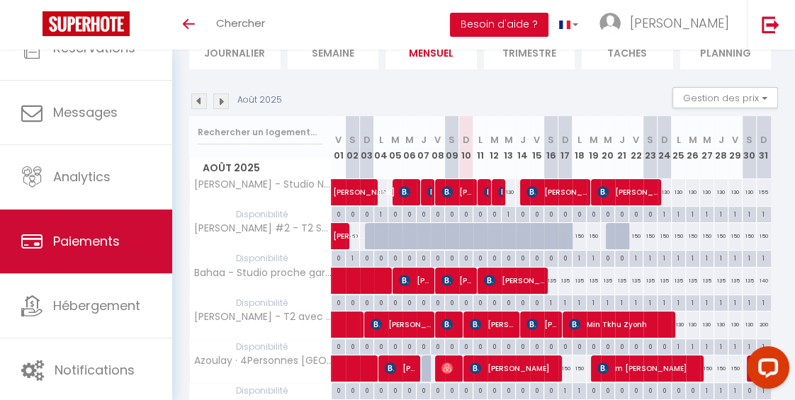
scroll to position [98, 0]
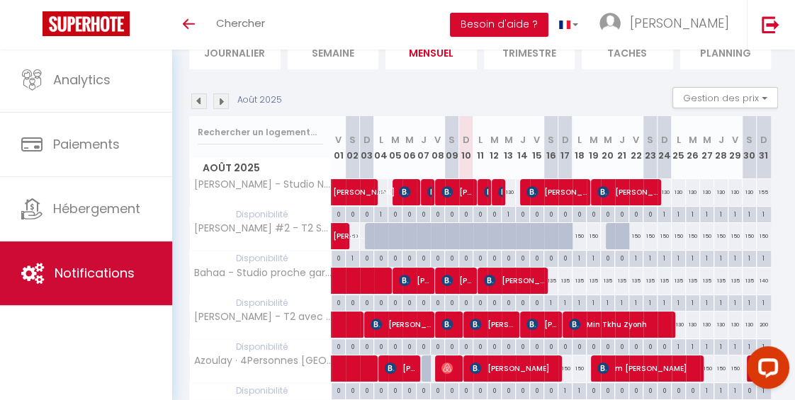
click at [116, 282] on link "Notifications" at bounding box center [86, 274] width 172 height 64
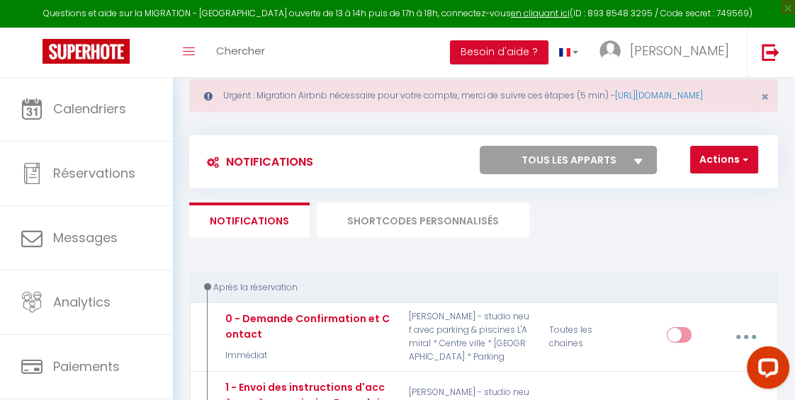
scroll to position [34, 0]
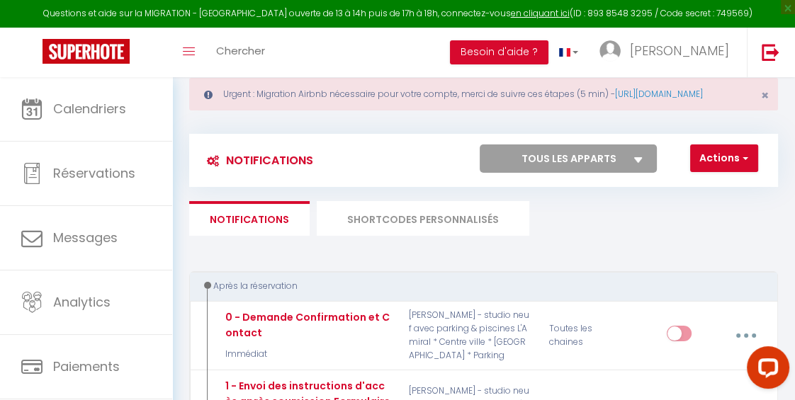
click at [405, 232] on li "SHORTCODES PERSONNALISÉS" at bounding box center [423, 218] width 213 height 35
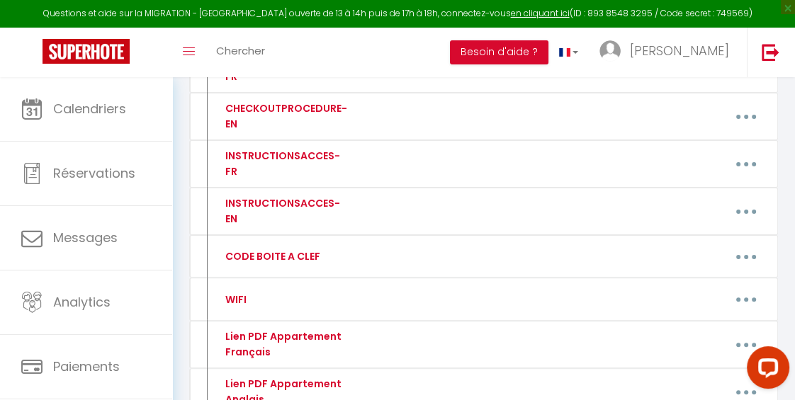
scroll to position [317, 0]
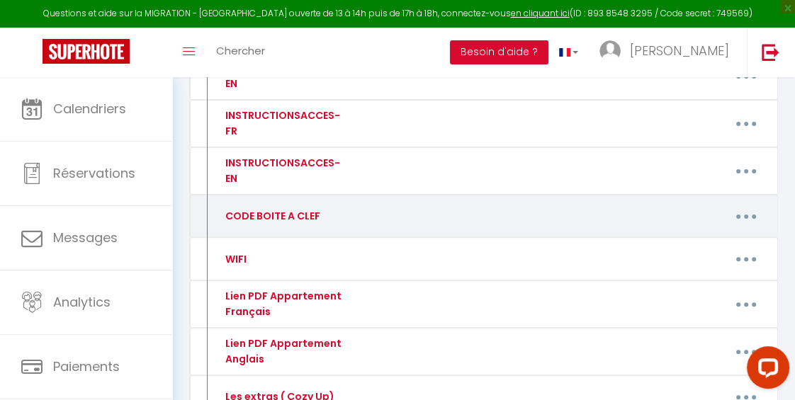
click at [334, 230] on div "CODE BOITE A CLEF" at bounding box center [283, 216] width 140 height 27
click at [757, 227] on button "button" at bounding box center [747, 216] width 38 height 27
click at [672, 263] on link "Editer" at bounding box center [708, 251] width 105 height 24
type input "CODE BOITE A CLEF"
type textarea "Code boite à clef"
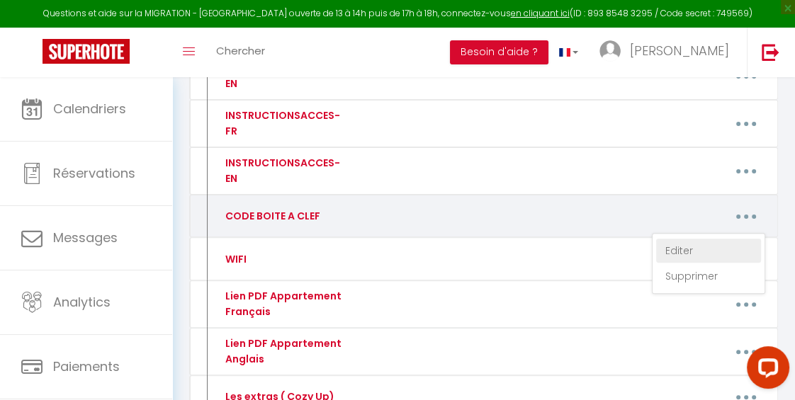
type textarea "2203"
type textarea "Boîte aux lettres blanche (code 903) et Boite à clés à l'intérieur => (1024) CA…"
type textarea "Boite à clés => Parking : 2203 / Boite à clés Appartement => 2203 Key box => Pa…"
type textarea "CODE : 1024 - Poussez la porte en bois de l'immeuble (c'est ouvert) - La boîte …"
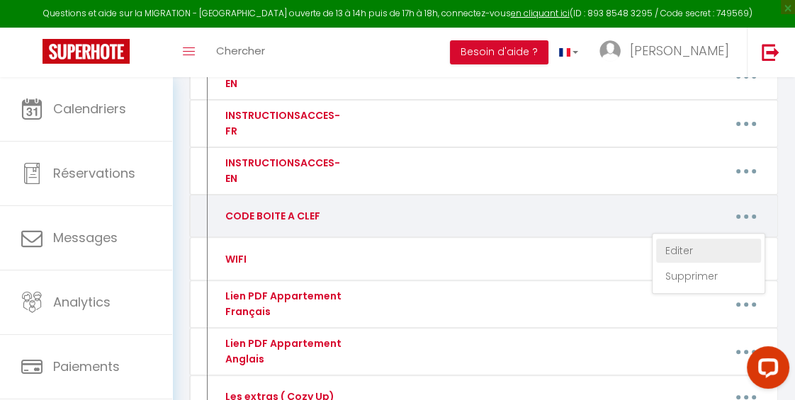
type textarea "CODE Immeuble (Building) : 2502# Code porte intermédiaire (Connected lock door)…"
type textarea "1024"
type textarea "1320"
type textarea "Code Immeuble (Building) : 2502# Code porte intermédiaire (Connected lock door)…"
type textarea "1024"
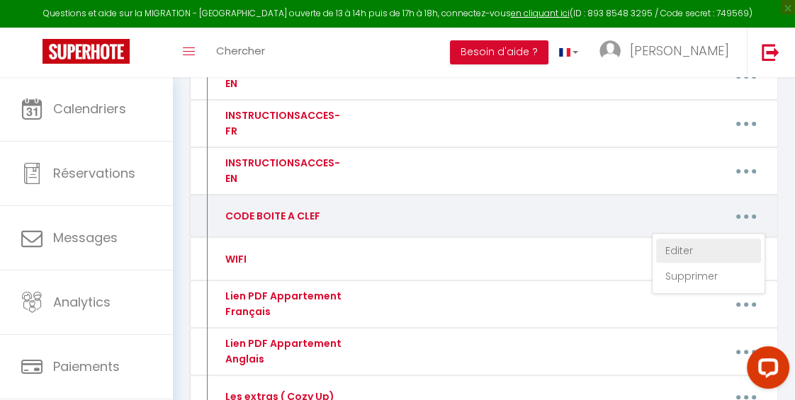
type textarea "1024"
type textarea "=> 3873 - Boîte à clés de l' appartement - boîte à clés la plus haute => 1305 -…"
type textarea "1812 + logo cadenas"
type textarea ""101824 + logo cadenas" - Attention attendre 3 secondes et pousser très fort. V…"
type textarea ""1310" 1 - Sonner à Brahimi 2 - Dirigez-vous vers les boites aux lettres, (nom …"
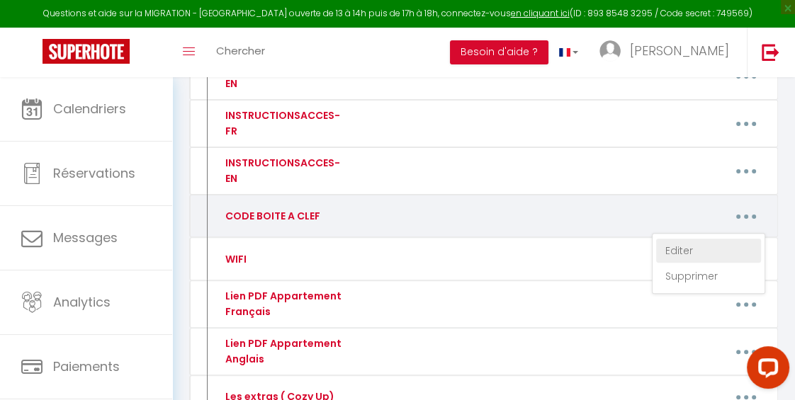
type textarea "=> Code : 1024 (la boite à clés est la plus haute, au niveau de la porte d'entr…"
type textarea "=> 2203 (3ème boîte à clés en partant du haut) => 2203 (3rd key box from the to…"
type textarea "=> Code de la porte d'entrée de l'immeuble = clé + 2020 => Boite à clée au Deux…"
type textarea "1965"
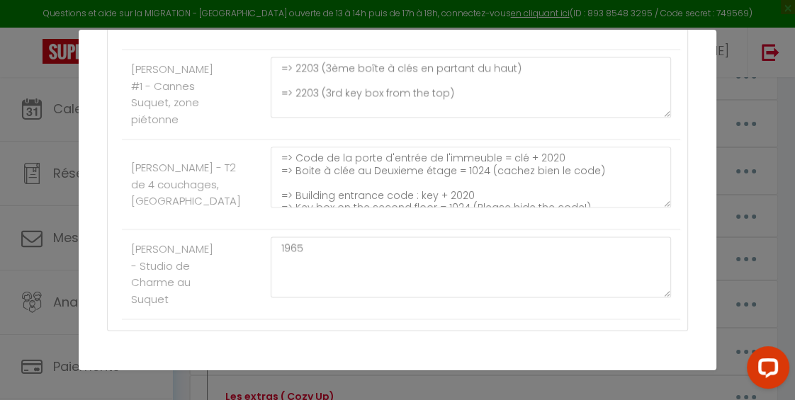
scroll to position [1882, 0]
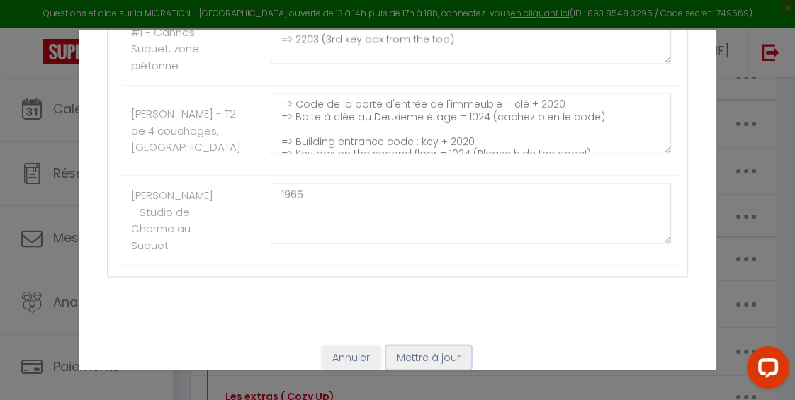
click at [411, 346] on button "Mettre à jour" at bounding box center [428, 358] width 85 height 24
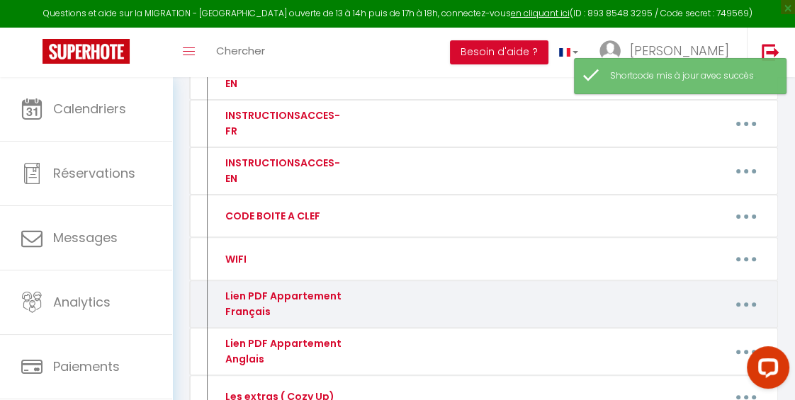
click at [749, 316] on button "button" at bounding box center [747, 304] width 38 height 27
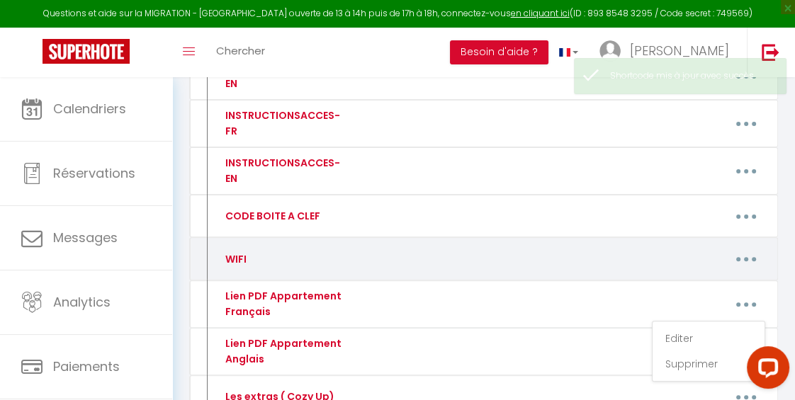
click at [751, 271] on button "button" at bounding box center [747, 259] width 38 height 27
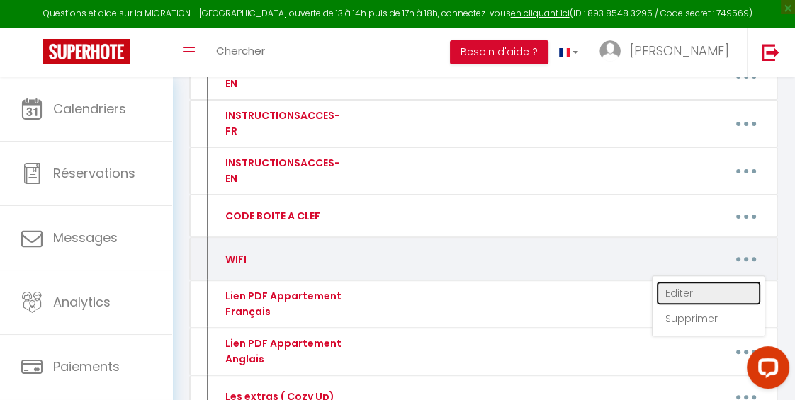
click at [675, 303] on link "Editer" at bounding box center [708, 293] width 105 height 24
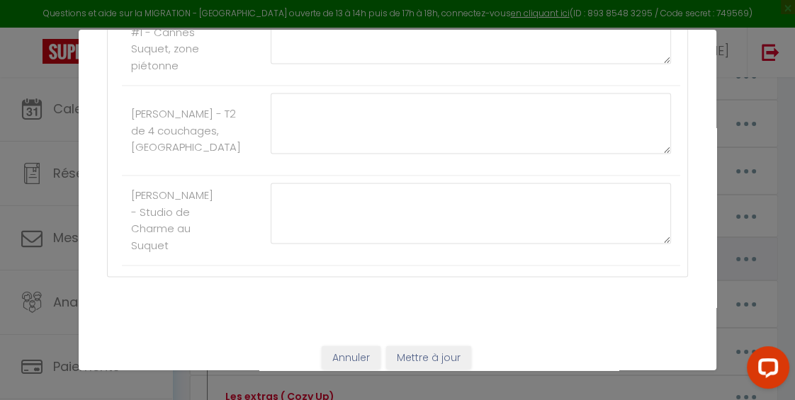
type input "WIFI"
type textarea "Code Wifi"
type textarea "Nom du wifi : SFR-535F MDP Wifi : tkhng4crpns5qp5etsh8"
type textarea "Nom du wifi : Freebox-5F2E46F Wifi code : : amiraldegrasse"
type textarea "Wifi Name : L’escale Wifi code : LescaleRomantique12"
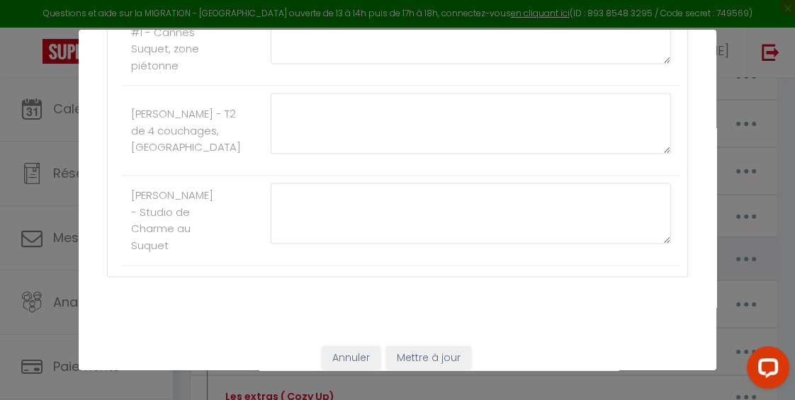
type textarea "Wifi : Bbox-32032E2D Wifi code : ColocVictoria1305!"
type textarea "Wifi : Bbox-BAF15AE0 Wifi code : AppartementAmiral12"
type textarea "WIFI : LIVEVBOX-74DC WIFI CODE : RvcXR7SGJt6hsNPx4s"
type textarea "WIFI : Bbox-2BFA4E47 WIFI CODE : 6Ddd jntp nHti iXMnjs"
type textarea "WIFI : LIVEVBOX-74DC WIFI CODE : RvcXR7SGJt6hsNPx4s"
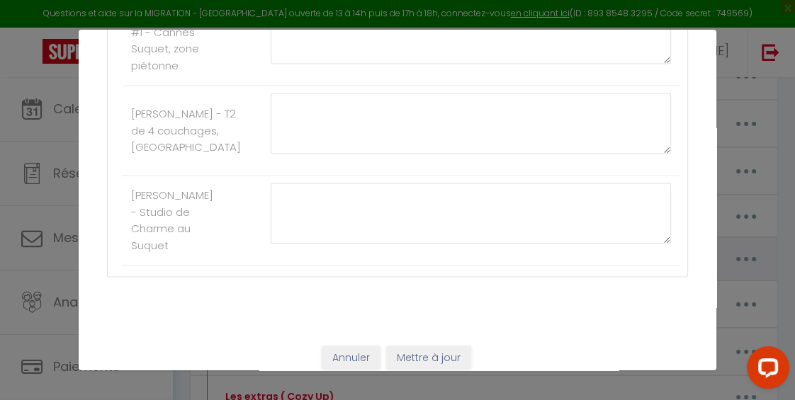
type textarea "WIFI : freebox-572A30 WIFI CODE : villule%-dilacerata7-pullaria-sententiae!"
type textarea "Nom du wifi : LIVEBOX-1C70 Wifi code : PHnTtfTJrM9AybpcMi"
type textarea "Nom du wifi : Freebox-59833D Wifi code : PalmeAzurSuite!118"
type textarea "Nom du wifi : Livebox-2920 Wifi code : 4pPkD2Gk3QvHM7XWkc"
type textarea "Nom du wifi : Bbox-95F641E7 Wifi code : 7KbATUh5Sf77dzAM4p"
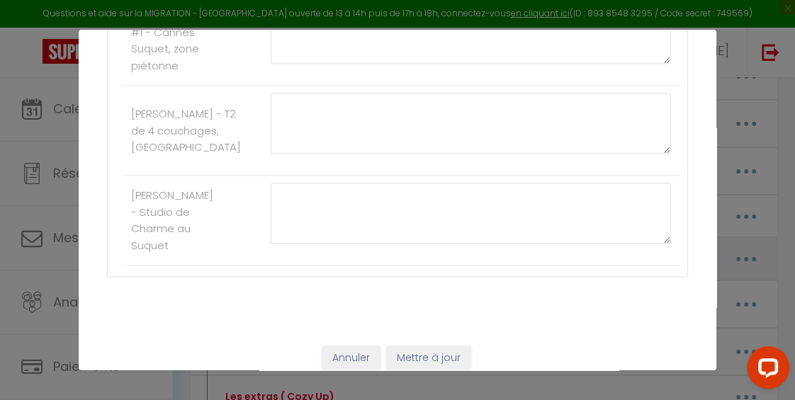
type textarea "Nom du wifi : Bbox-8D9F73CB Wifi code : Cannes64Meynadier"
type textarea "Nom du wifi : SFR_06F8 Wifi code : 69nzzv2tpy28xfzp4iji"
type textarea "Nom du wifi : Flybox-690F Wifi code : Z3LdtEMLuEFt"
type textarea "Nom du wifi : LIVEBOX-EB20 Wifi code : Panisse3?"
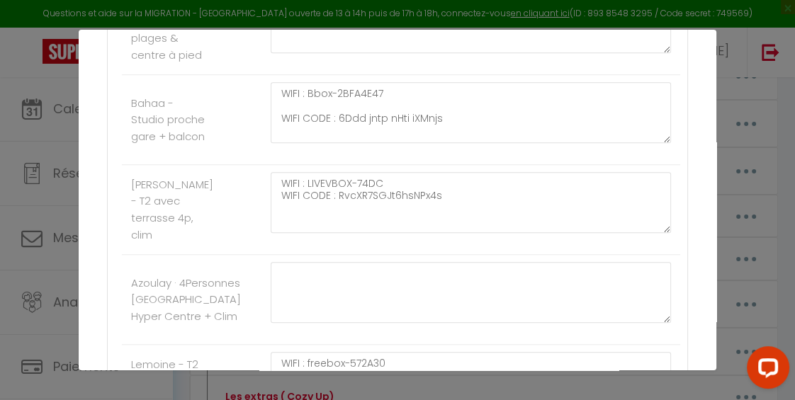
scroll to position [886, 0]
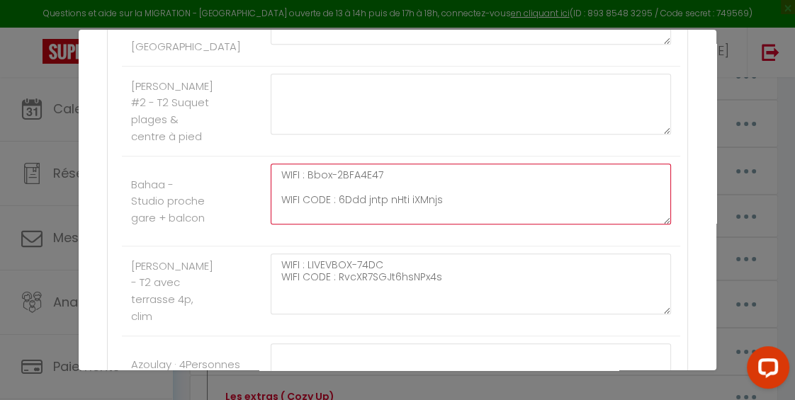
drag, startPoint x: 463, startPoint y: 188, endPoint x: 338, endPoint y: 186, distance: 125.4
paste textarea "[URL][DOMAIN_NAME]"
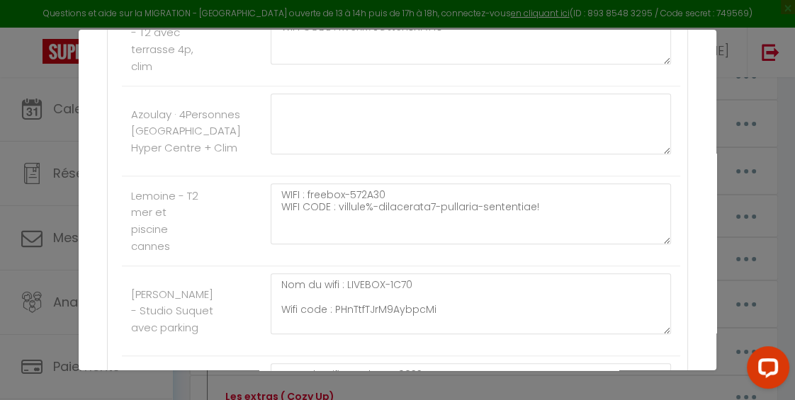
scroll to position [1135, 0]
type textarea "WIFI : Bbox-2BFA4E47 WIFI CODE :"
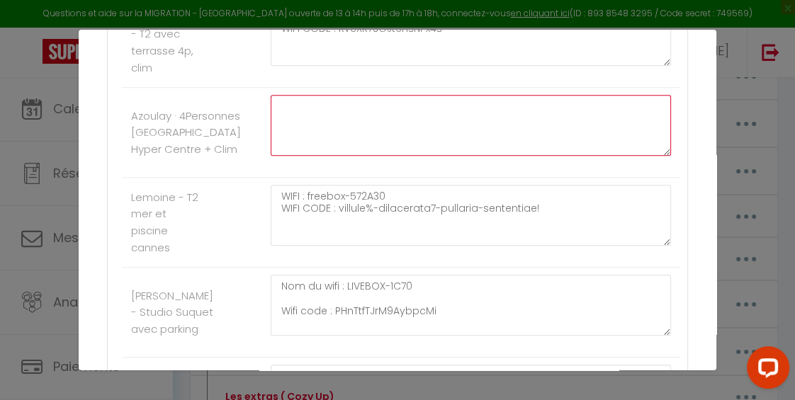
click at [307, 108] on textarea at bounding box center [471, 125] width 400 height 61
paste textarea "6DddjtnpnHtiiXMnjs"
type textarea "6DddjtnpnHtiiXMnjs"
drag, startPoint x: 382, startPoint y: 99, endPoint x: 262, endPoint y: 96, distance: 119.8
click at [262, 96] on div "6DddjtnpnHtiiXMnjs" at bounding box center [470, 132] width 419 height 75
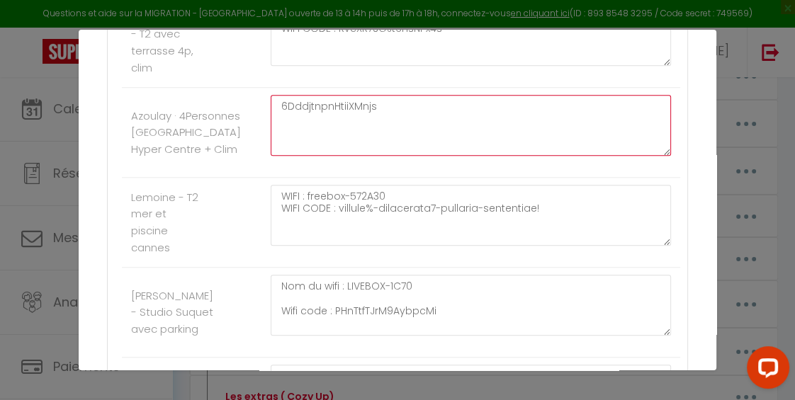
click at [295, 95] on textarea "6DddjtnpnHtiiXMnjs" at bounding box center [471, 125] width 400 height 61
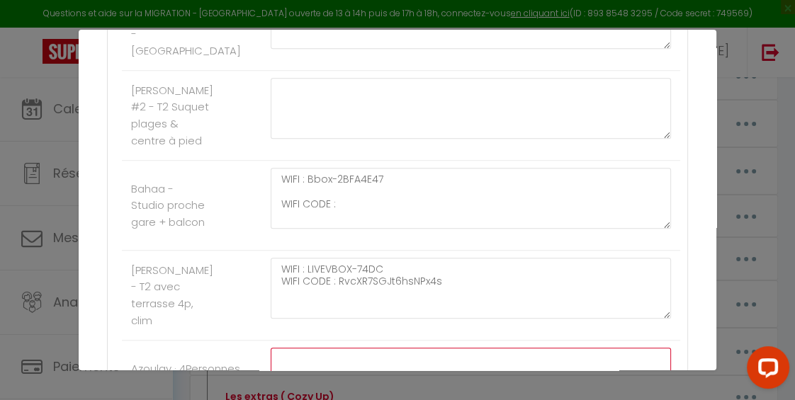
scroll to position [903, 0]
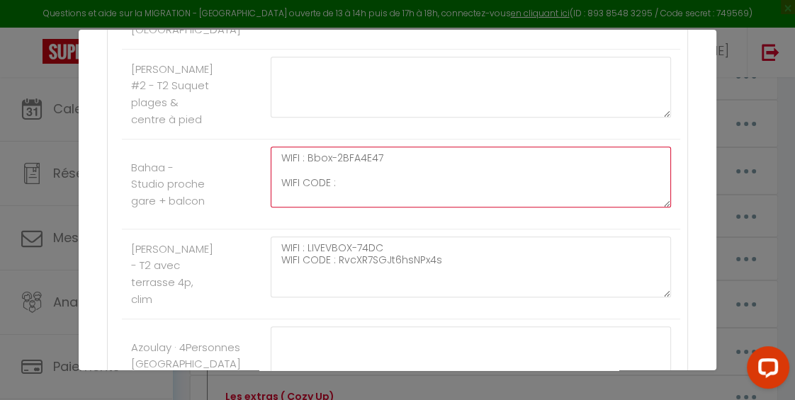
paste textarea "6DddjtnpnHtiiXMnjs"
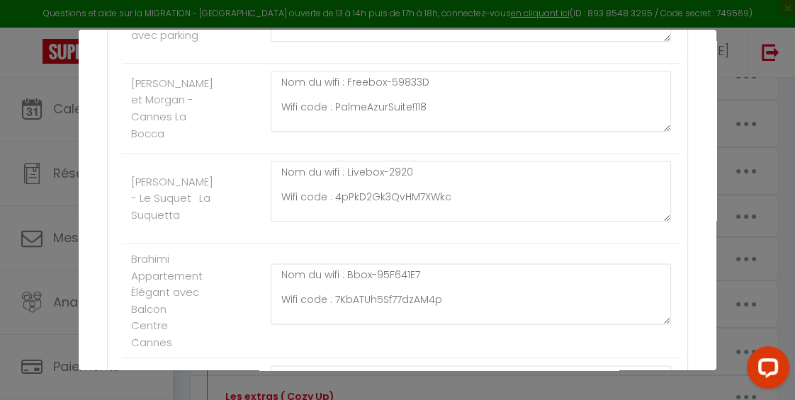
scroll to position [1882, 0]
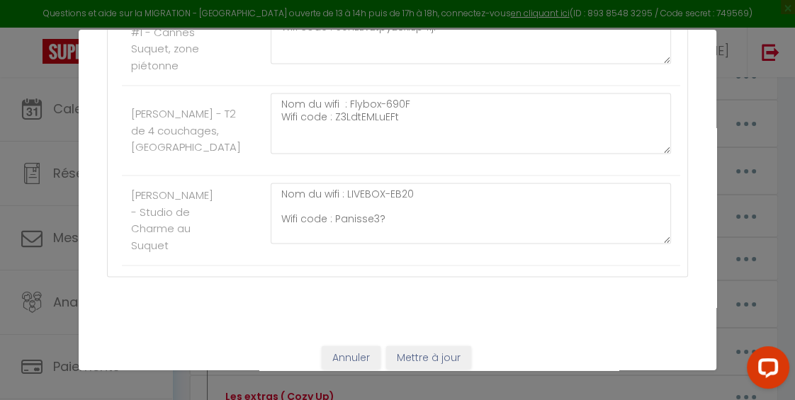
type textarea "WIFI : Bbox-2BFA4E47 WIFI CODE : 6DddjtnpnHtiiXMnjs"
click at [417, 346] on button "Mettre à jour" at bounding box center [428, 358] width 85 height 24
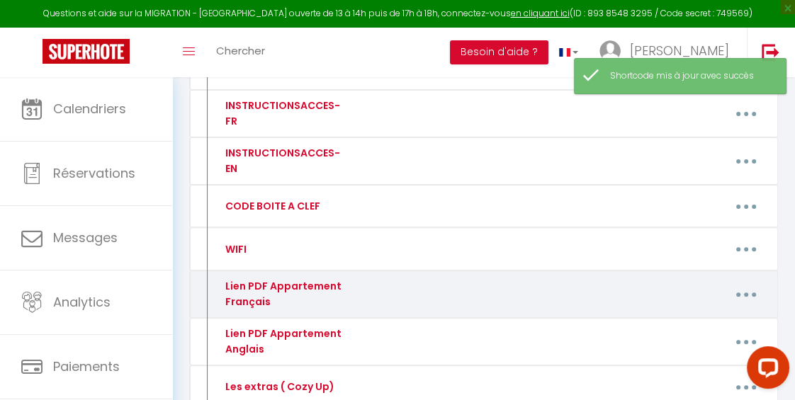
scroll to position [336, 0]
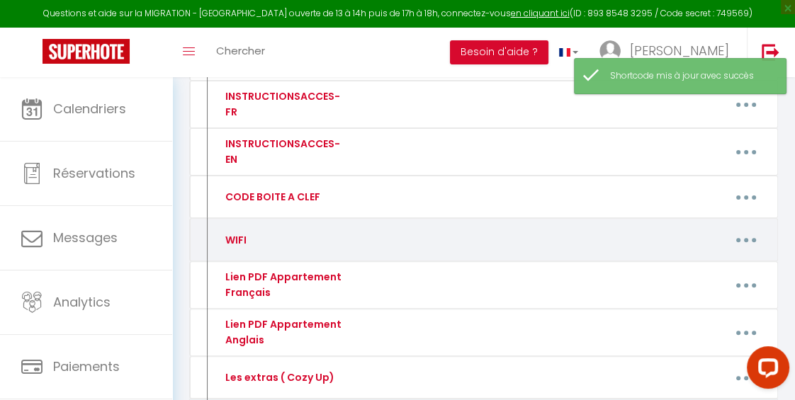
click at [747, 242] on icon "button" at bounding box center [746, 240] width 4 height 4
click at [679, 281] on link "Editer" at bounding box center [708, 274] width 105 height 24
type input "WIFI"
type textarea "Code Wifi"
type textarea "Nom du wifi : SFR-535F MDP Wifi : tkhng4crpns5qp5etsh8"
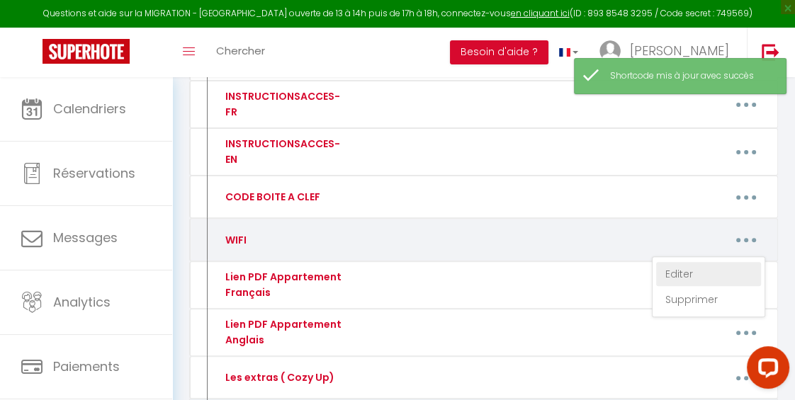
type textarea "Nom du wifi : Freebox-5F2E46F Wifi code : : amiraldegrasse"
type textarea "Wifi Name : L’escale Wifi code : LescaleRomantique12"
type textarea "Wifi : Bbox-32032E2D Wifi code : ColocVictoria1305!"
type textarea "Wifi : Bbox-BAF15AE0 Wifi code : AppartementAmiral12"
type textarea "WIFI : LIVEVBOX-74DC WIFI CODE : RvcXR7SGJt6hsNPx4s"
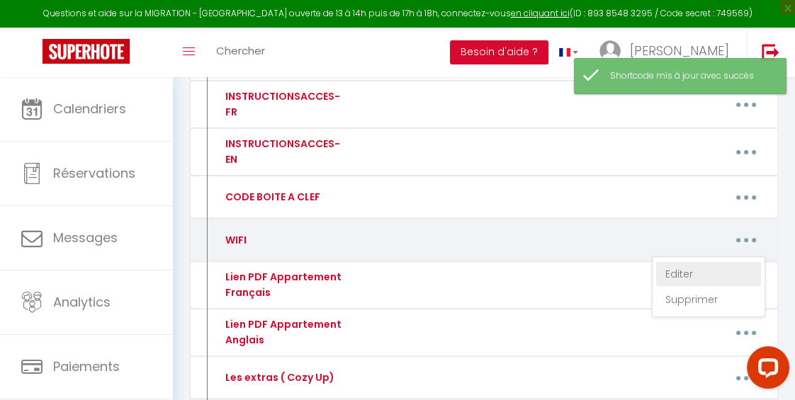
type textarea "WIFI : Bbox-2BFA4E47 WIFI CODE : 6DddjtnpnHtiiXMnjs"
type textarea "WIFI : LIVEVBOX-74DC WIFI CODE : RvcXR7SGJt6hsNPx4s"
type textarea "WIFI : freebox-572A30 WIFI CODE : villule%-dilacerata7-pullaria-sententiae!"
type textarea "Nom du wifi : LIVEBOX-1C70 Wifi code : PHnTtfTJrM9AybpcMi"
type textarea "Nom du wifi : Freebox-59833D Wifi code : PalmeAzurSuite!118"
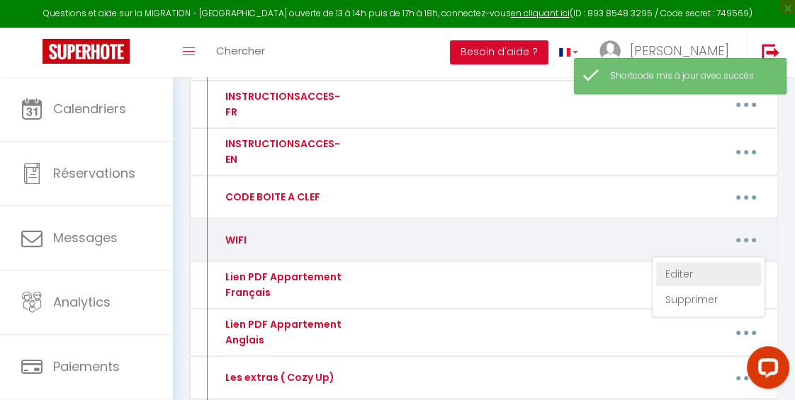
type textarea "Nom du wifi : Livebox-2920 Wifi code : 4pPkD2Gk3QvHM7XWkc"
type textarea "Nom du wifi : Bbox-95F641E7 Wifi code : 7KbATUh5Sf77dzAM4p"
type textarea "Nom du wifi : Bbox-8D9F73CB Wifi code : Cannes64Meynadier"
type textarea "Nom du wifi : SFR_06F8 Wifi code : 69nzzv2tpy28xfzp4iji"
type textarea "Nom du wifi : Flybox-690F Wifi code : Z3LdtEMLuEFt"
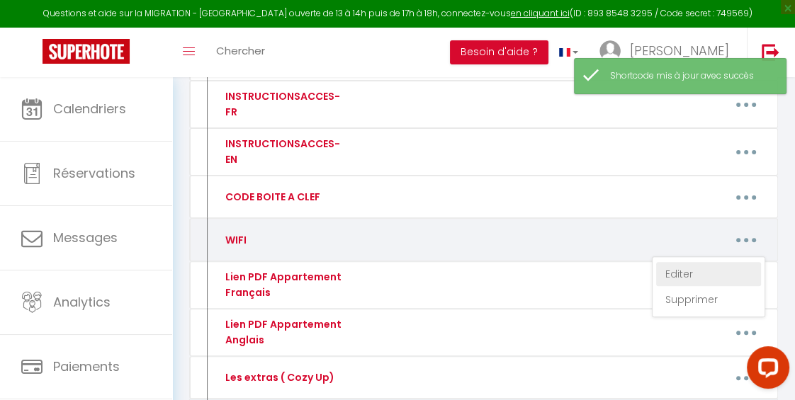
type textarea "Nom du wifi : LIVEBOX-EB20 Wifi code : Panisse3?"
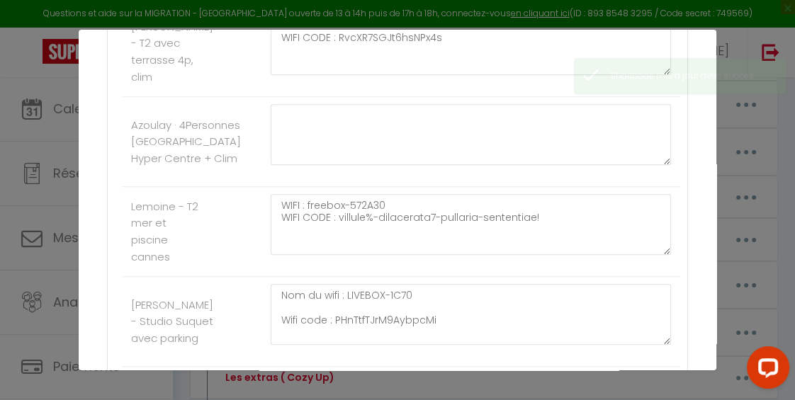
scroll to position [1024, 0]
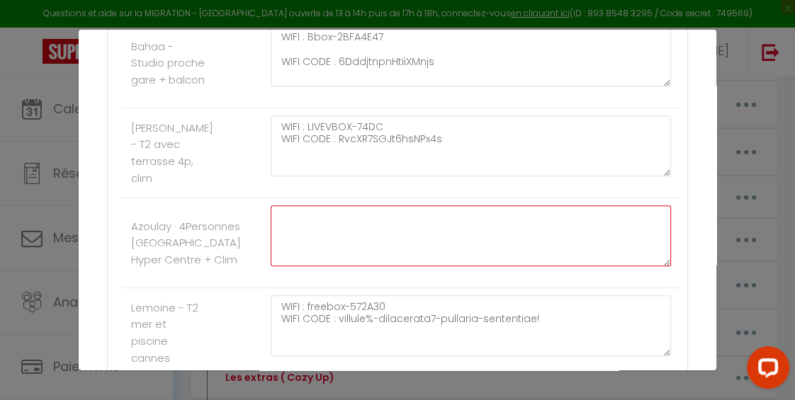
click at [322, 206] on textarea at bounding box center [471, 235] width 400 height 61
paste textarea "WIfi name : Bbox-DC93C682 Wifi code : XSAQ KT5D tdSd Y2Kw tM"
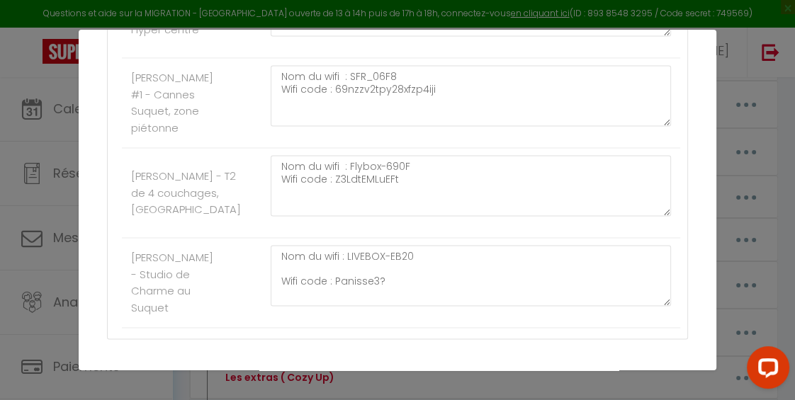
scroll to position [1882, 0]
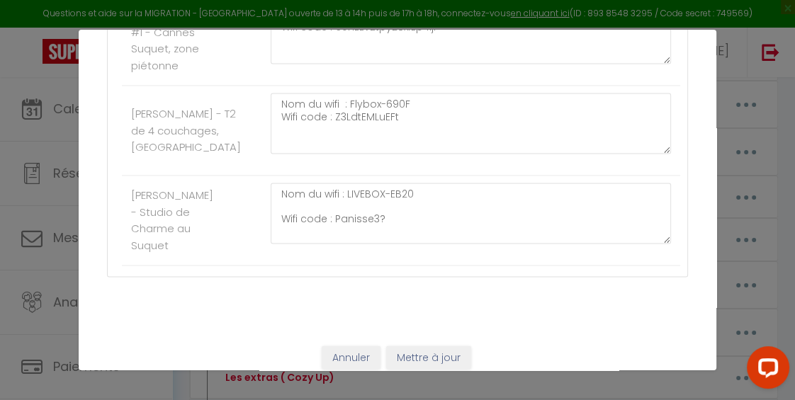
type textarea "WIfi name : Bbox-DC93C682 Wifi code : XSAQ KT5D tdSd Y2Kw tM"
click at [423, 346] on button "Mettre à jour" at bounding box center [428, 358] width 85 height 24
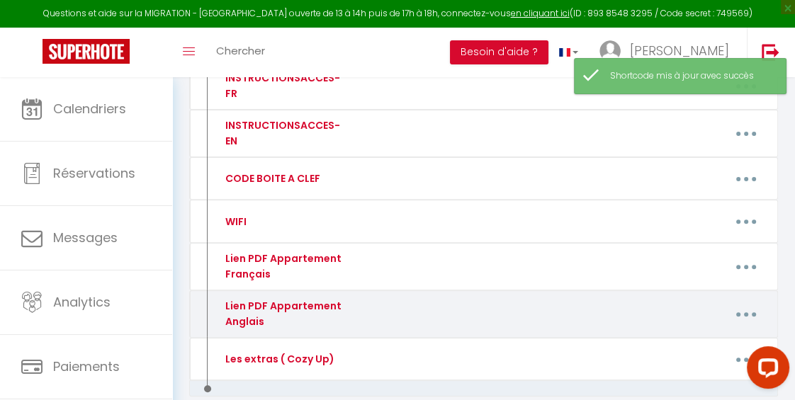
scroll to position [373, 0]
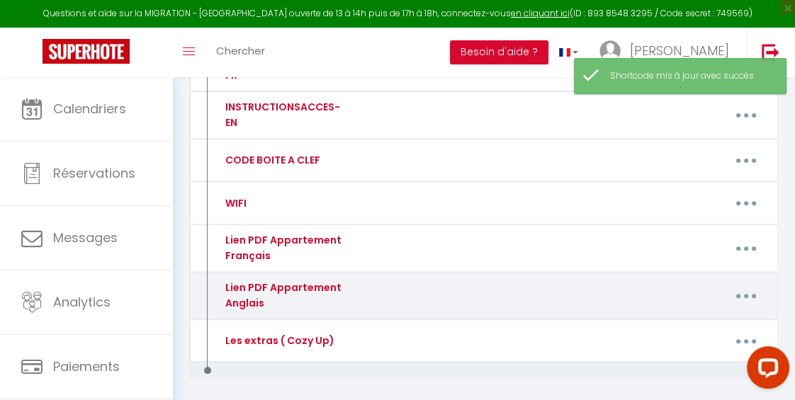
click at [748, 304] on button "button" at bounding box center [747, 296] width 38 height 27
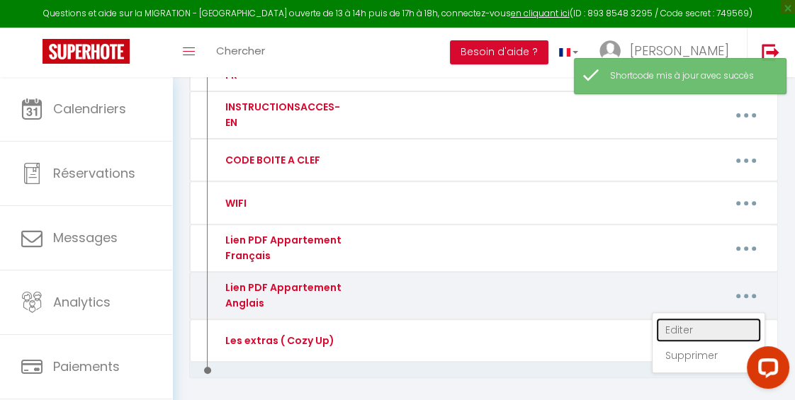
click at [668, 342] on link "Editer" at bounding box center [708, 330] width 105 height 24
type input "Lien PDF Appartement Anglais"
type textarea "Lien PDF Anglais"
type textarea "[URL][DOMAIN_NAME]"
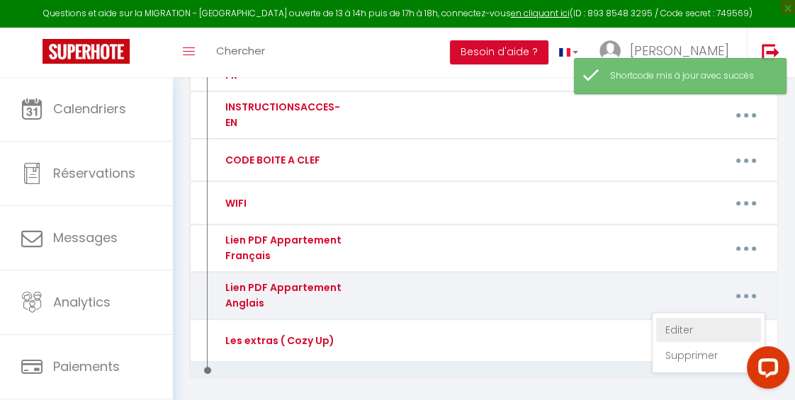
type textarea "[URL][DOMAIN_NAME]"
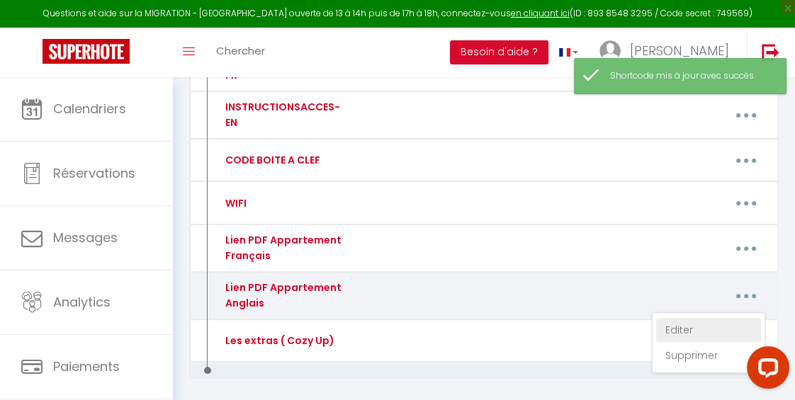
type textarea "[URL][DOMAIN_NAME]"
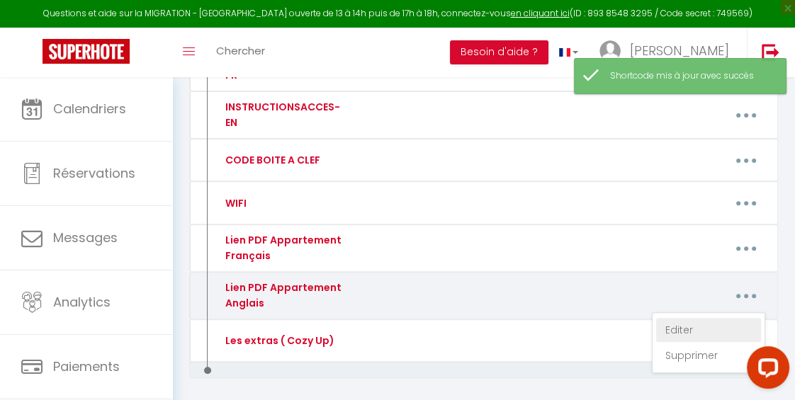
type textarea "[URL][DOMAIN_NAME]"
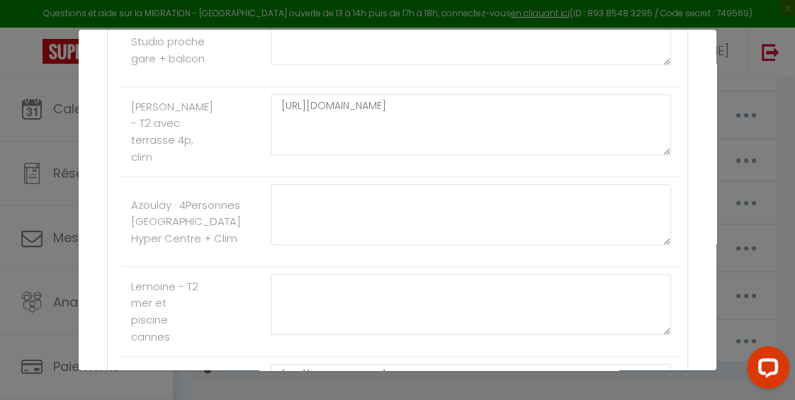
scroll to position [1045, 0]
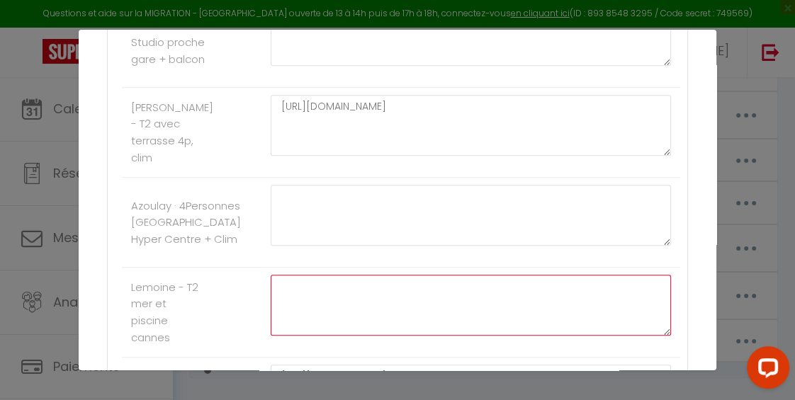
click at [339, 279] on textarea at bounding box center [471, 305] width 400 height 61
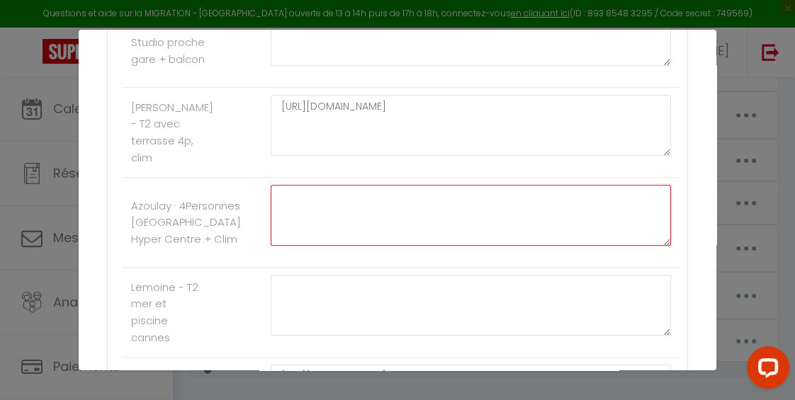
click at [286, 202] on textarea at bounding box center [471, 215] width 400 height 61
paste textarea "[URL][DOMAIN_NAME]"
type textarea "[URL][DOMAIN_NAME]"
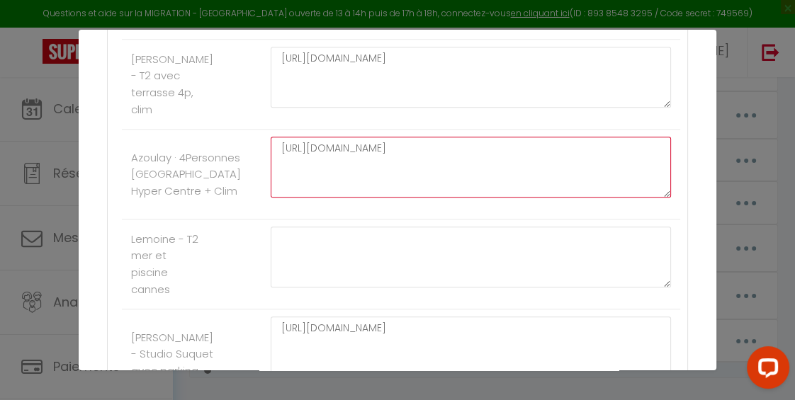
scroll to position [1119, 0]
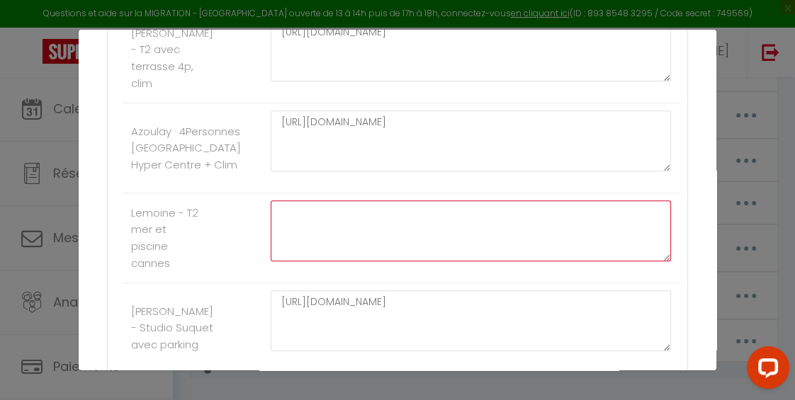
click at [397, 222] on textarea at bounding box center [471, 230] width 400 height 61
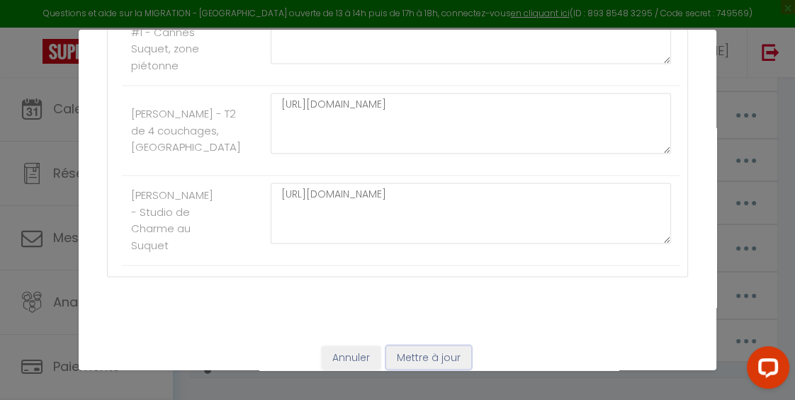
click at [414, 346] on button "Mettre à jour" at bounding box center [428, 358] width 85 height 24
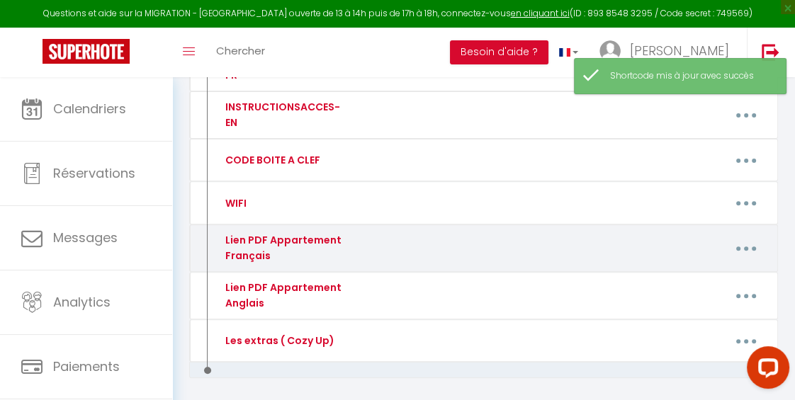
click at [746, 251] on icon "button" at bounding box center [746, 249] width 4 height 4
click at [682, 295] on link "Editer" at bounding box center [708, 283] width 105 height 24
type input "Lien PDF Appartement Français"
type textarea "Lien PDF Appartement"
type textarea "[URL][DOMAIN_NAME]"
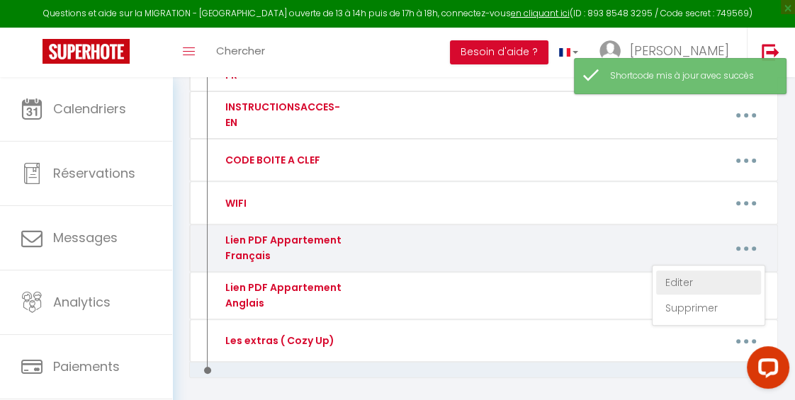
type textarea "[URL][DOMAIN_NAME]"
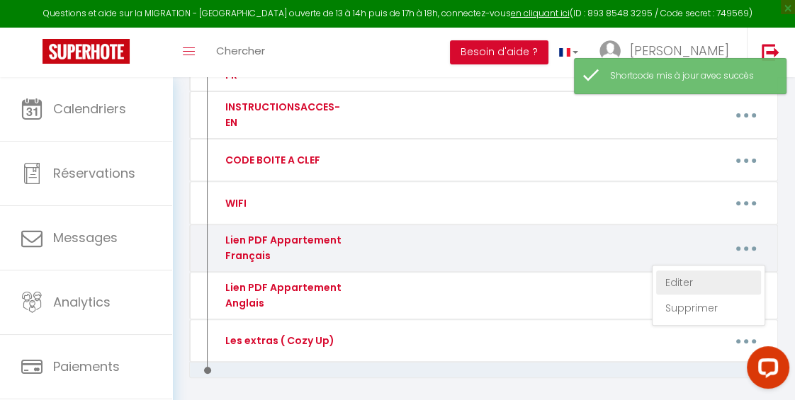
type textarea "[URL][DOMAIN_NAME]"
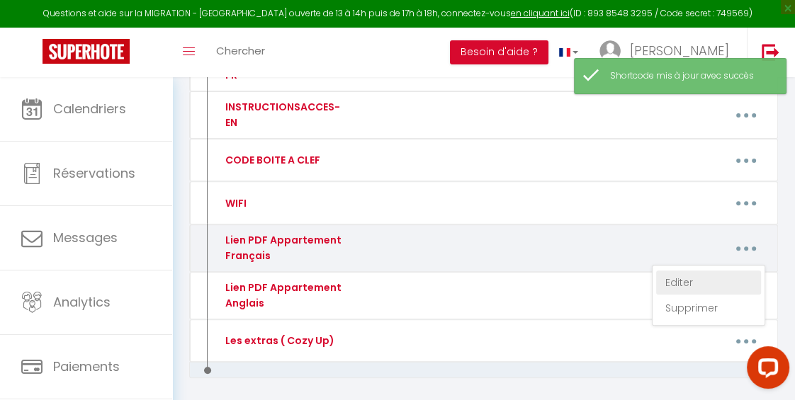
type textarea "[URL][DOMAIN_NAME]"
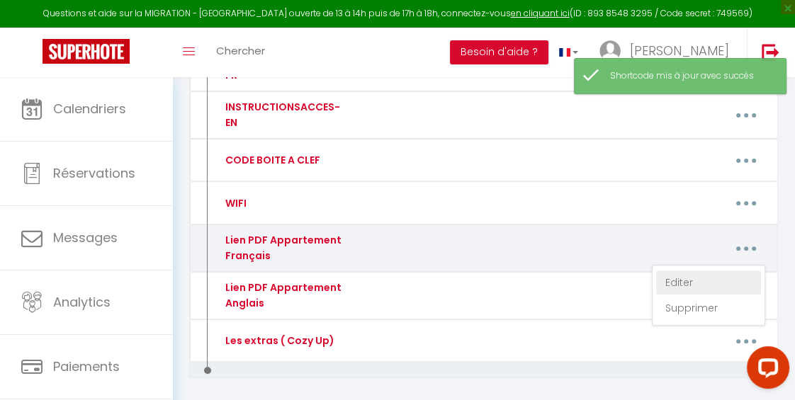
type textarea "[URL][DOMAIN_NAME]"
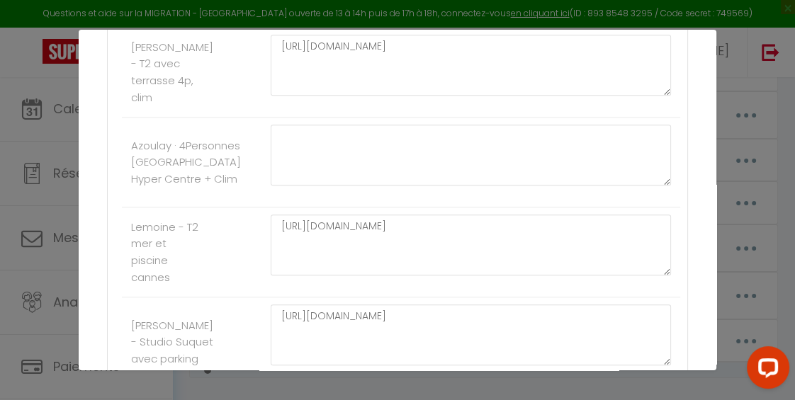
scroll to position [1109, 0]
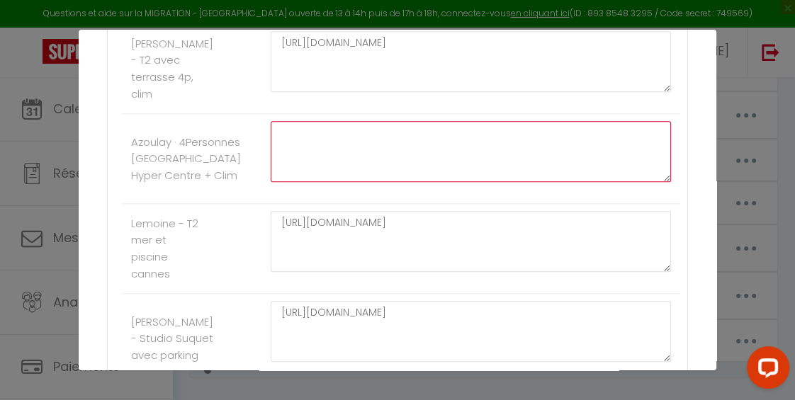
click at [290, 128] on textarea at bounding box center [471, 151] width 400 height 61
paste textarea "[URL][DOMAIN_NAME]"
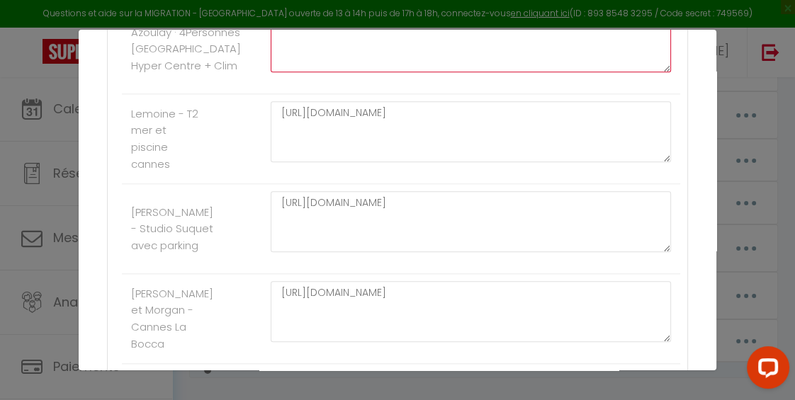
scroll to position [1219, 0]
type textarea "[URL][DOMAIN_NAME]"
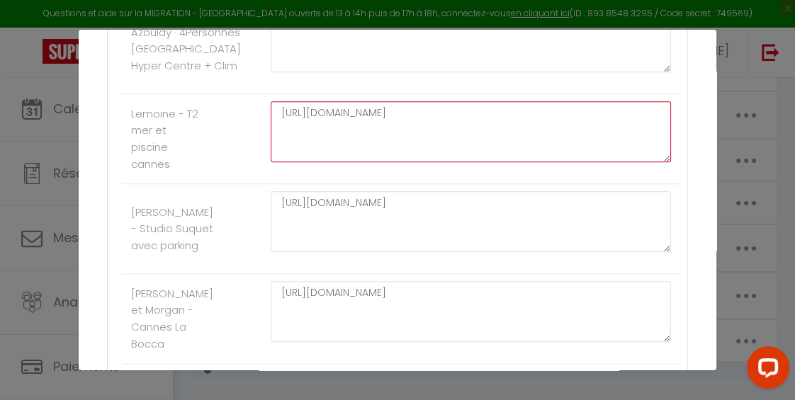
drag, startPoint x: 443, startPoint y: 139, endPoint x: 273, endPoint y: 99, distance: 173.9
click at [273, 101] on textarea "[URL][DOMAIN_NAME]" at bounding box center [471, 131] width 400 height 61
click at [281, 101] on textarea "[URL][DOMAIN_NAME]" at bounding box center [471, 131] width 400 height 61
drag, startPoint x: 281, startPoint y: 98, endPoint x: 412, endPoint y: 127, distance: 134.1
click at [412, 127] on textarea "[URL][DOMAIN_NAME]" at bounding box center [471, 131] width 400 height 61
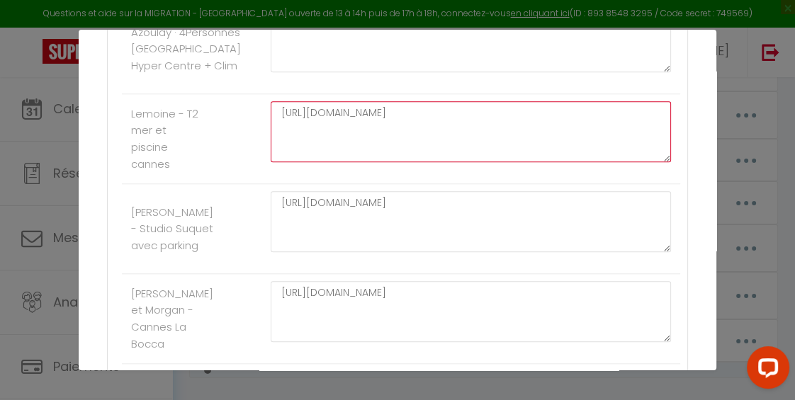
click at [412, 127] on textarea "[URL][DOMAIN_NAME]" at bounding box center [471, 131] width 400 height 61
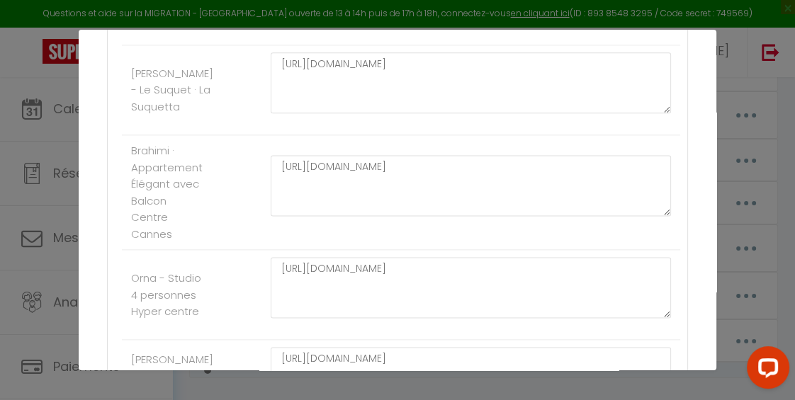
scroll to position [1882, 0]
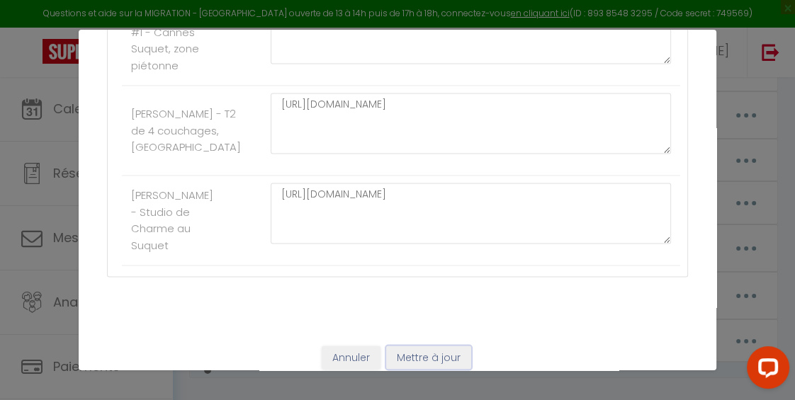
click at [405, 346] on button "Mettre à jour" at bounding box center [428, 358] width 85 height 24
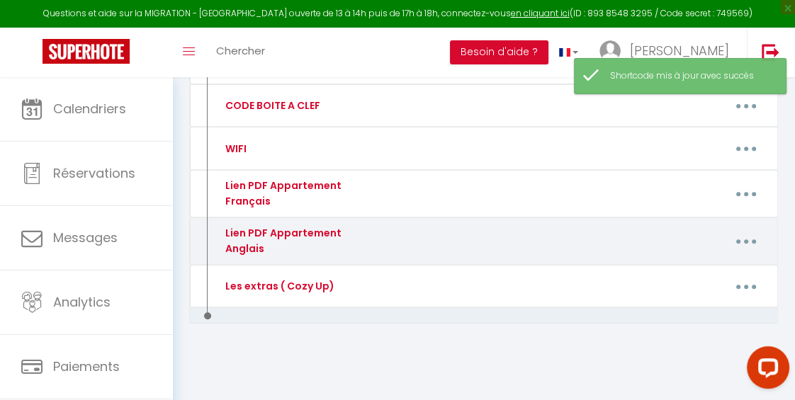
scroll to position [439, 0]
click at [747, 240] on icon "button" at bounding box center [746, 241] width 4 height 4
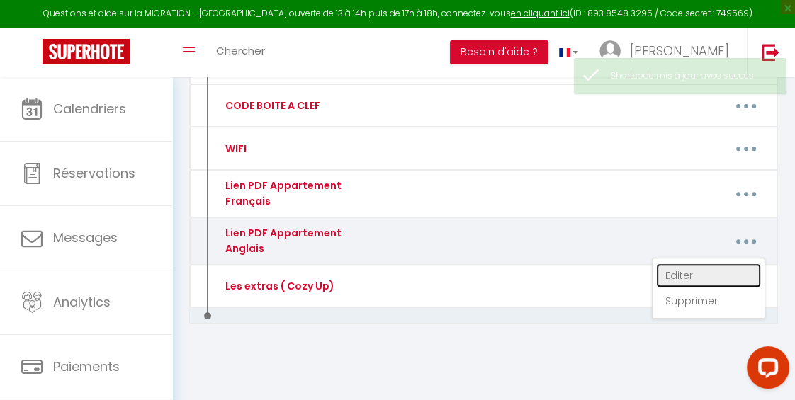
click at [678, 277] on link "Editer" at bounding box center [708, 276] width 105 height 24
type input "Lien PDF Appartement Anglais"
type textarea "Lien PDF Anglais"
type textarea "[URL][DOMAIN_NAME]"
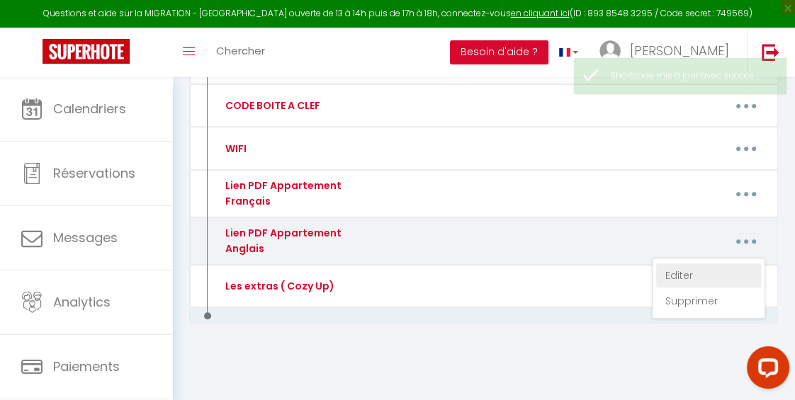
type textarea "[URL][DOMAIN_NAME]"
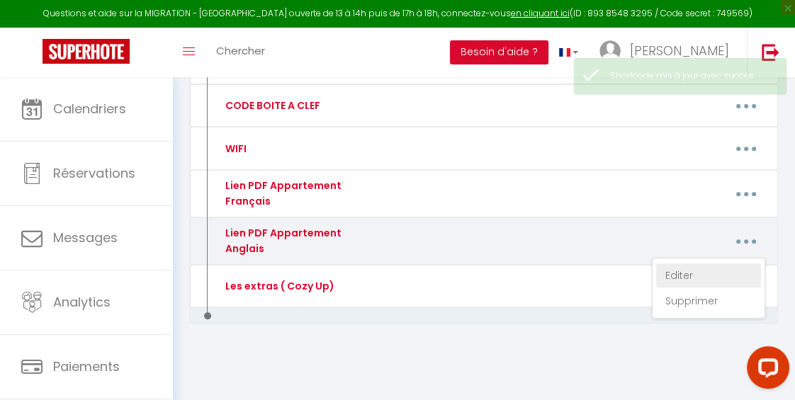
type textarea "[URL][DOMAIN_NAME]"
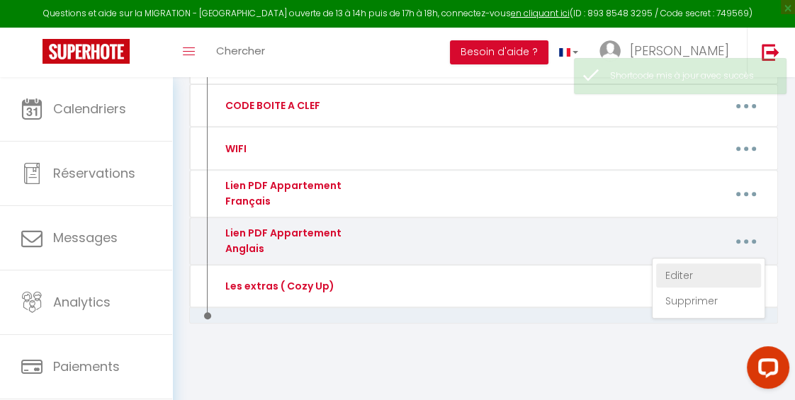
type textarea "[URL][DOMAIN_NAME]"
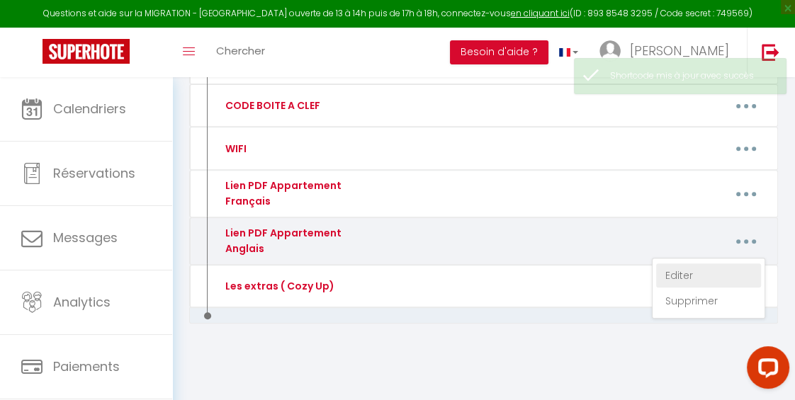
type textarea "[URL][DOMAIN_NAME]"
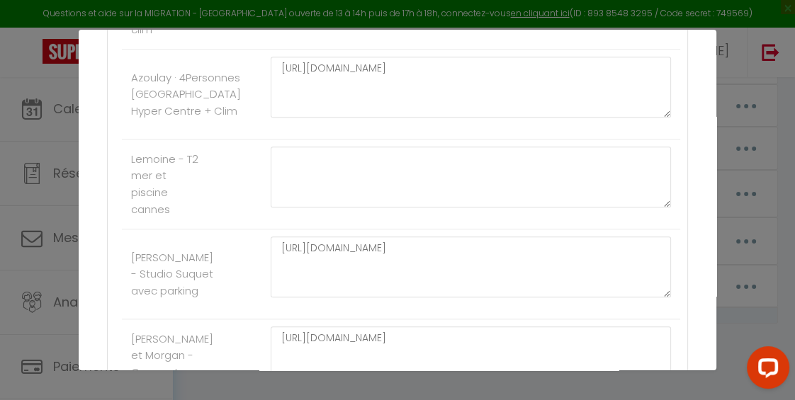
scroll to position [1143, 0]
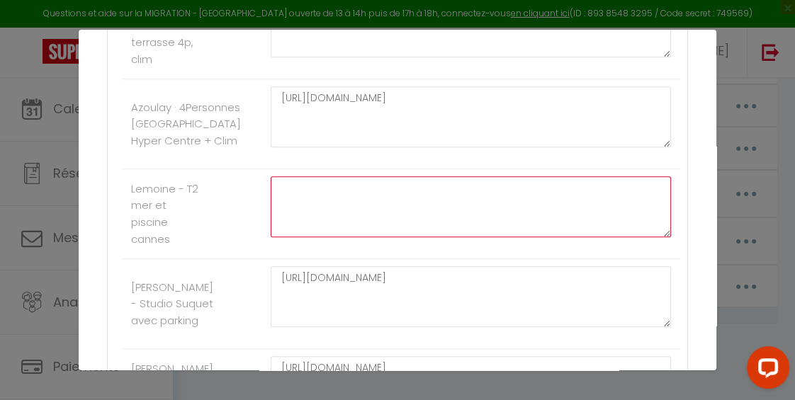
click at [358, 183] on textarea at bounding box center [471, 206] width 400 height 61
paste textarea "[URL][DOMAIN_NAME]"
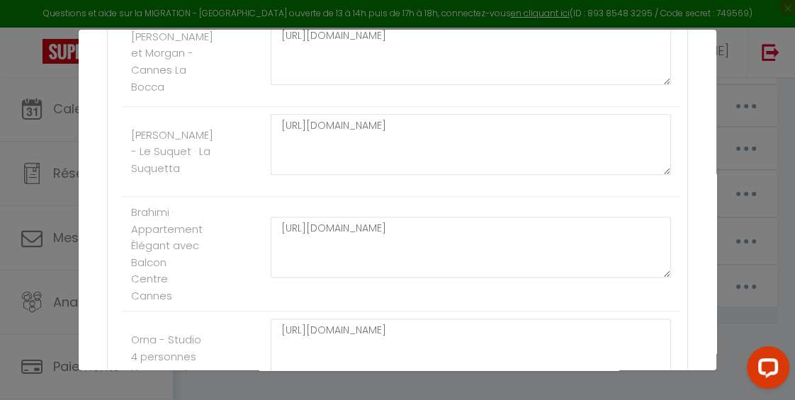
scroll to position [1882, 0]
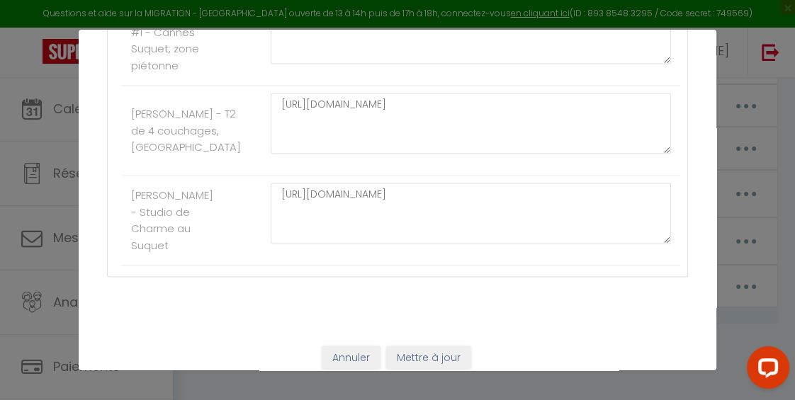
type textarea "[URL][DOMAIN_NAME]"
click at [422, 346] on button "Mettre à jour" at bounding box center [428, 358] width 85 height 24
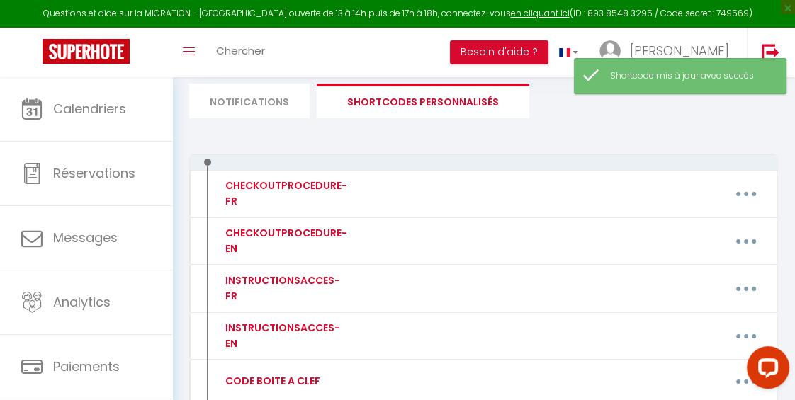
scroll to position [0, 0]
